Goal: Task Accomplishment & Management: Manage account settings

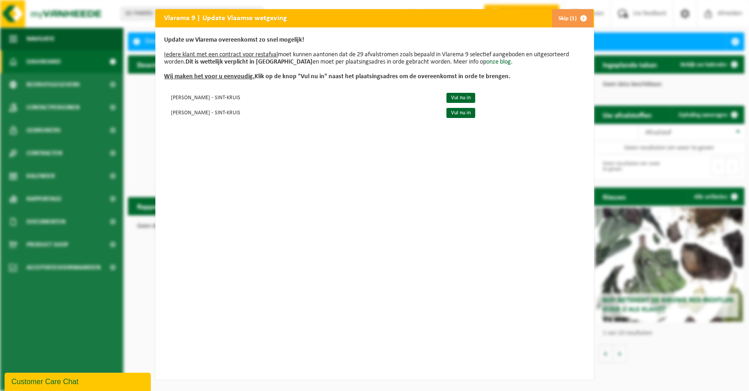
click at [565, 15] on button "Skip (1)" at bounding box center [573, 18] width 42 height 18
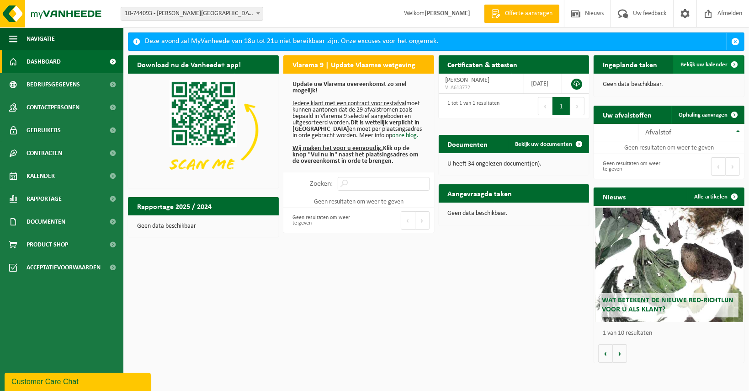
click at [697, 59] on link "Bekijk uw kalender" at bounding box center [709, 64] width 70 height 18
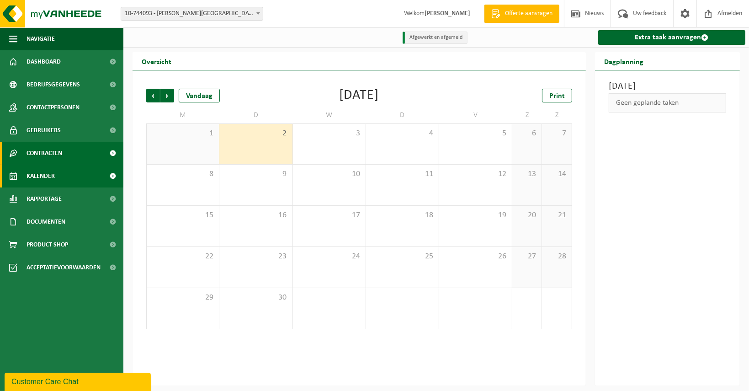
click at [46, 155] on span "Contracten" at bounding box center [45, 153] width 36 height 23
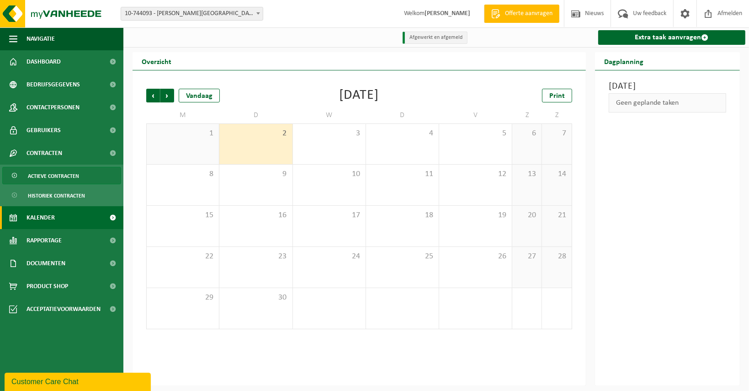
click at [51, 175] on span "Actieve contracten" at bounding box center [53, 175] width 51 height 17
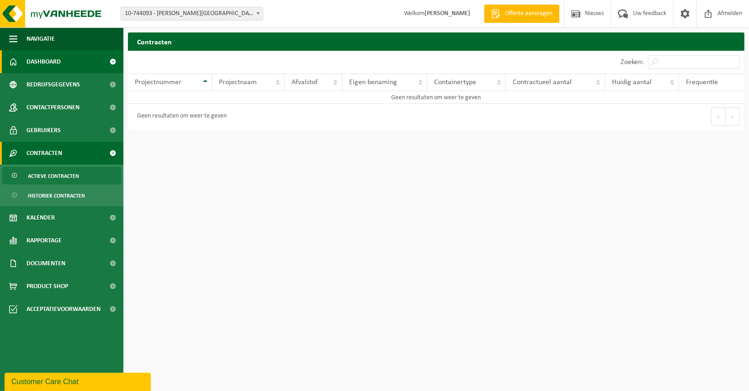
click at [51, 57] on span "Dashboard" at bounding box center [44, 61] width 34 height 23
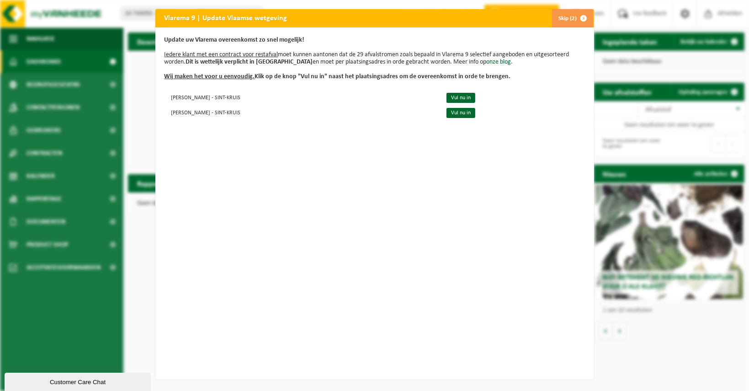
click at [559, 13] on button "Skip (2)" at bounding box center [573, 18] width 42 height 18
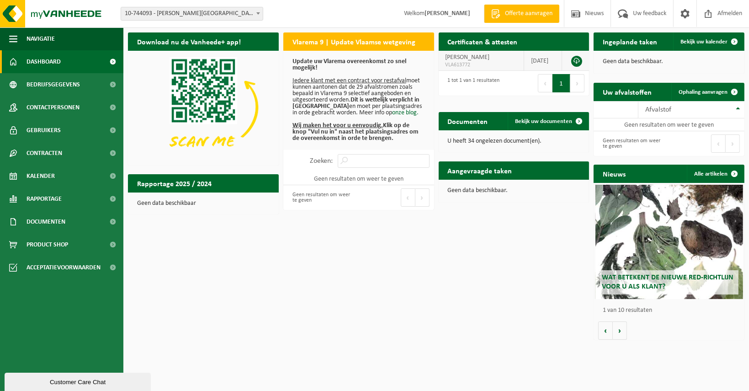
click at [473, 58] on span "NANCY TIMMERMAN - HERTSBERGE" at bounding box center [468, 57] width 44 height 7
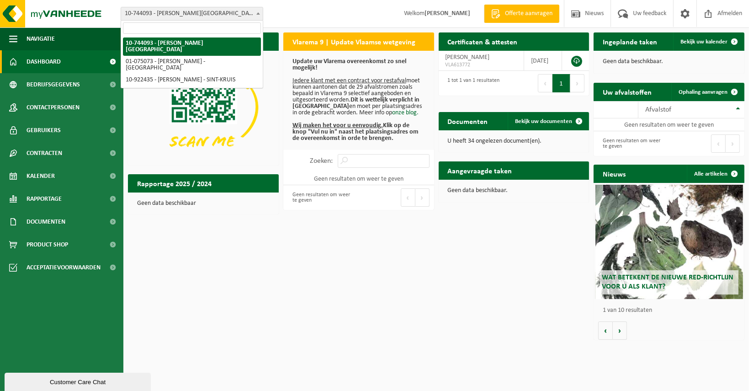
click at [254, 12] on span "10-744093 - [PERSON_NAME][GEOGRAPHIC_DATA]" at bounding box center [192, 14] width 143 height 14
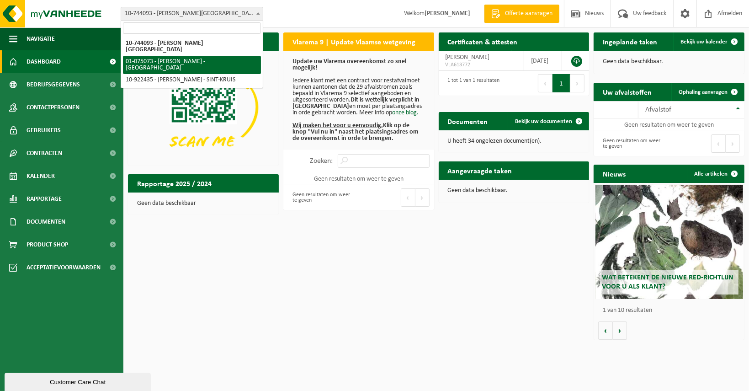
select select "21310"
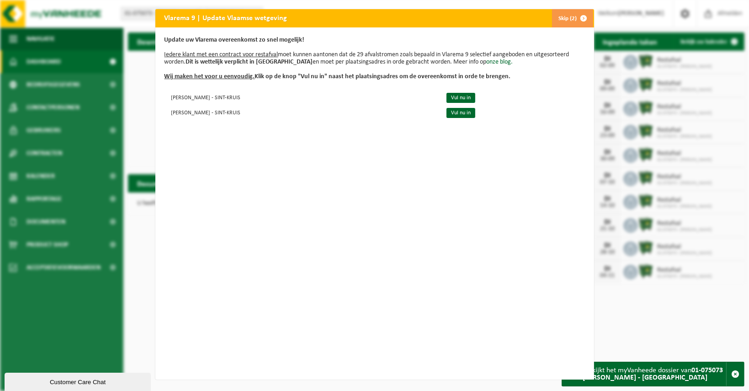
click at [565, 18] on button "Skip (2)" at bounding box center [573, 18] width 42 height 18
